Goal: Task Accomplishment & Management: Use online tool/utility

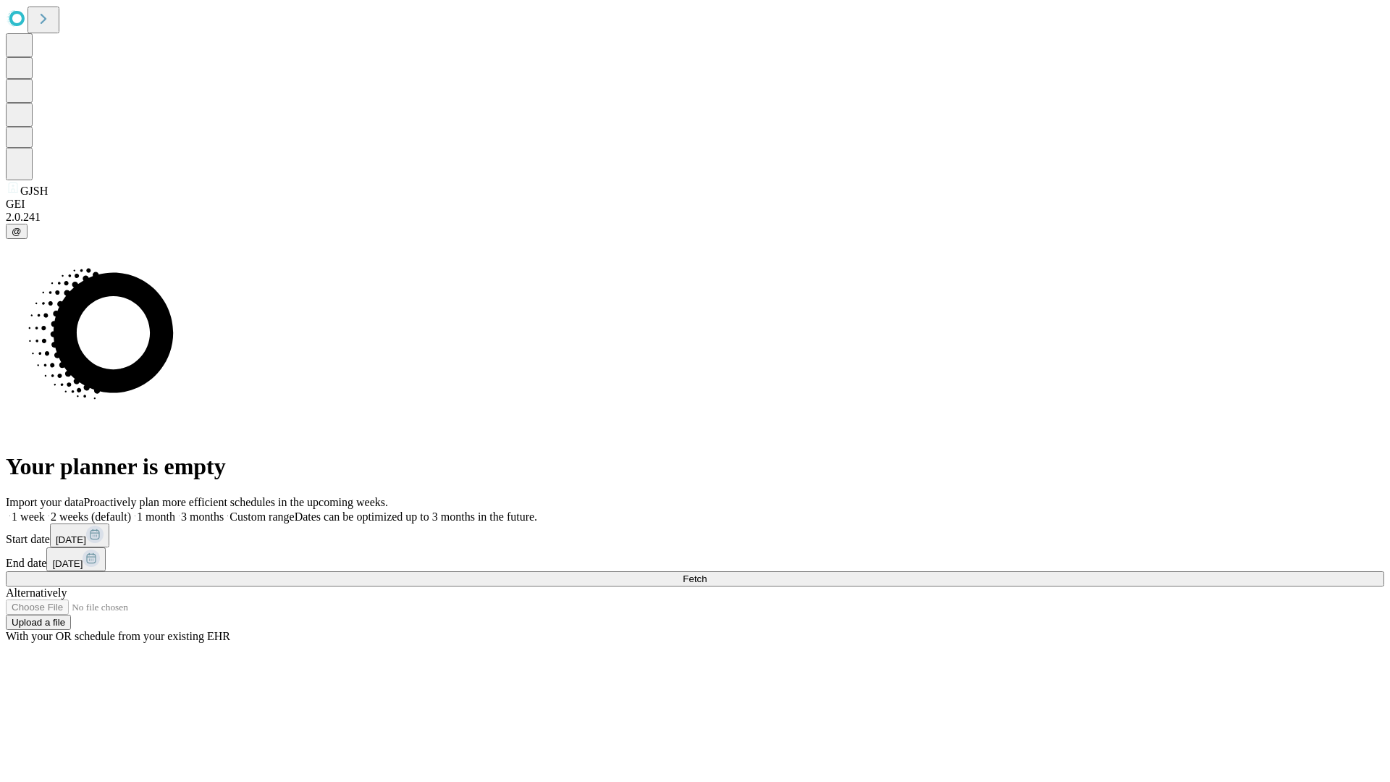
click at [707, 573] on span "Fetch" at bounding box center [695, 578] width 24 height 11
